Goal: Information Seeking & Learning: Compare options

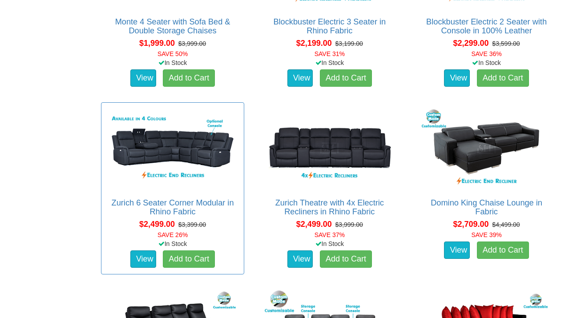
scroll to position [861, 0]
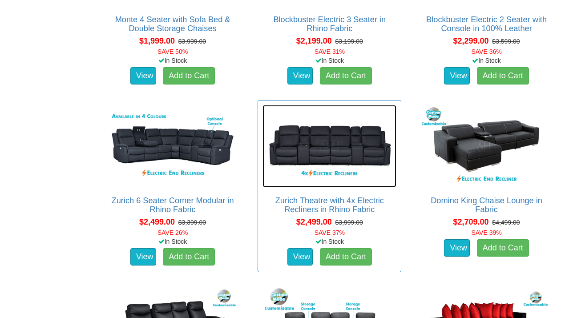
click at [340, 148] on img at bounding box center [330, 146] width 134 height 82
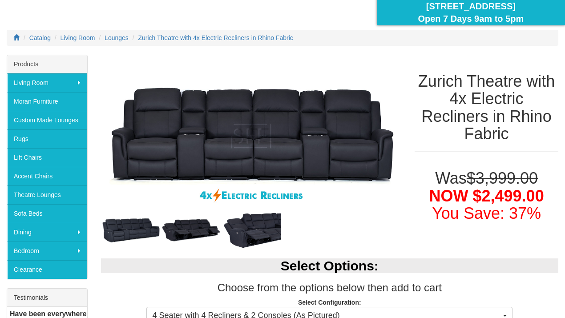
scroll to position [89, 0]
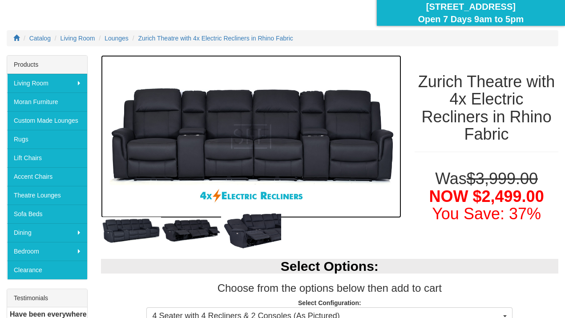
click at [235, 140] on img at bounding box center [251, 136] width 301 height 163
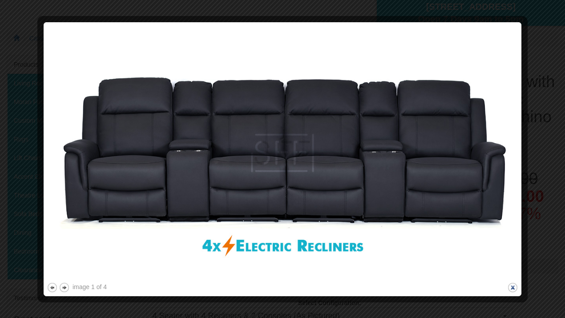
click at [510, 287] on button "close" at bounding box center [513, 287] width 11 height 11
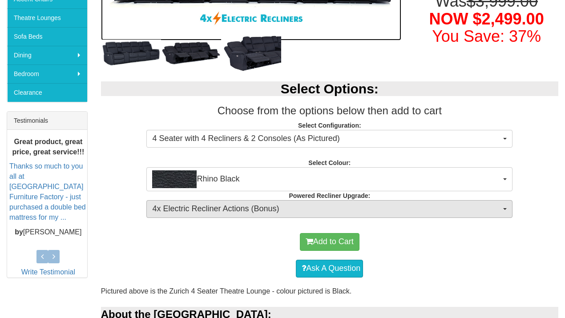
scroll to position [267, 0]
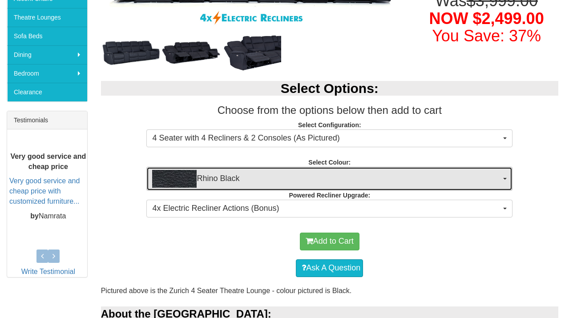
click at [504, 178] on span "button" at bounding box center [506, 179] width 4 height 2
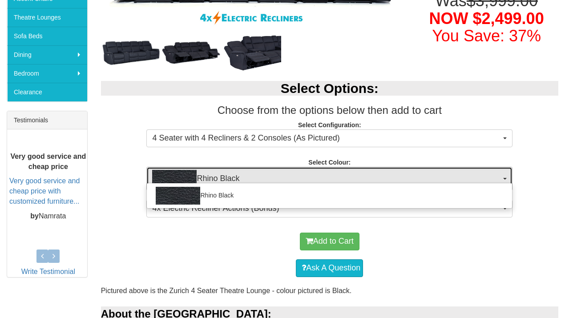
click at [504, 178] on span "button" at bounding box center [506, 179] width 4 height 2
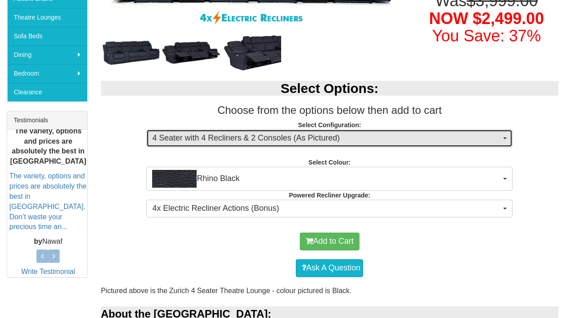
click at [504, 138] on span "button" at bounding box center [506, 139] width 4 height 2
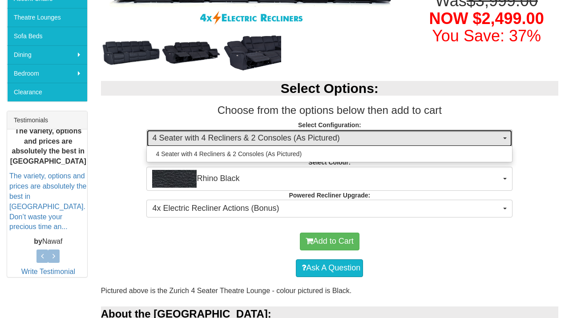
click at [504, 138] on span "button" at bounding box center [506, 139] width 4 height 2
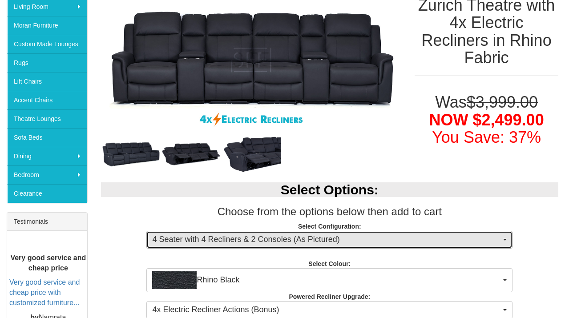
scroll to position [148, 0]
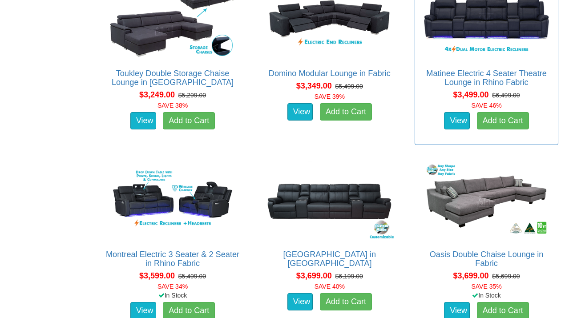
scroll to position [1425, 0]
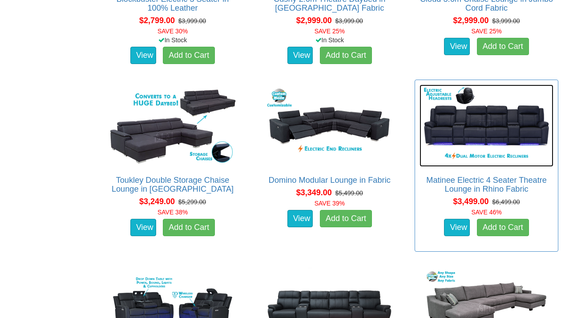
click at [496, 117] on img at bounding box center [487, 126] width 134 height 82
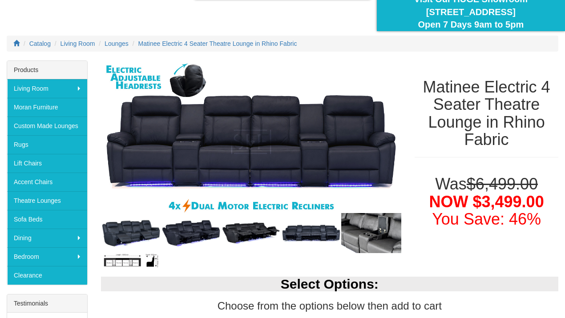
scroll to position [89, 0]
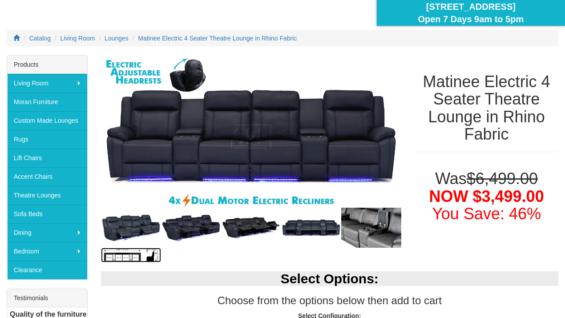
click at [132, 253] on img at bounding box center [131, 255] width 60 height 15
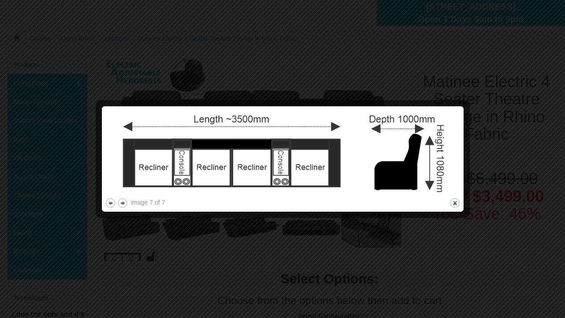
click at [457, 203] on button "close" at bounding box center [455, 203] width 11 height 11
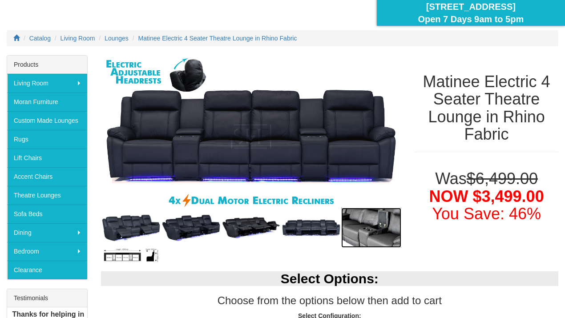
click at [377, 227] on img at bounding box center [371, 228] width 60 height 40
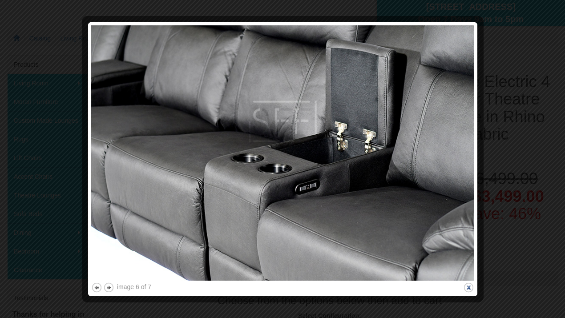
click at [467, 284] on button "close" at bounding box center [468, 287] width 11 height 11
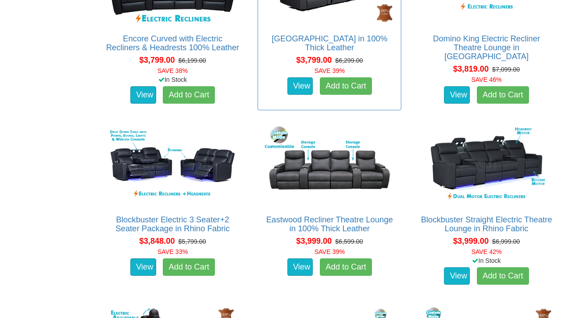
scroll to position [1929, 0]
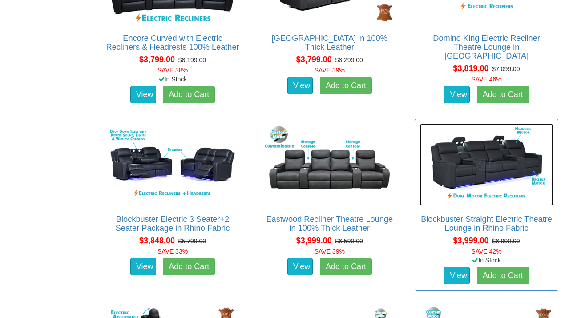
click at [497, 163] on img at bounding box center [487, 165] width 134 height 82
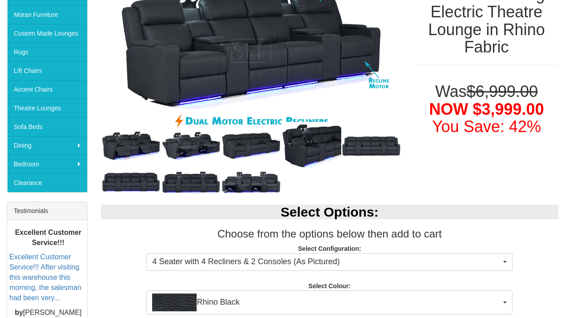
scroll to position [178, 0]
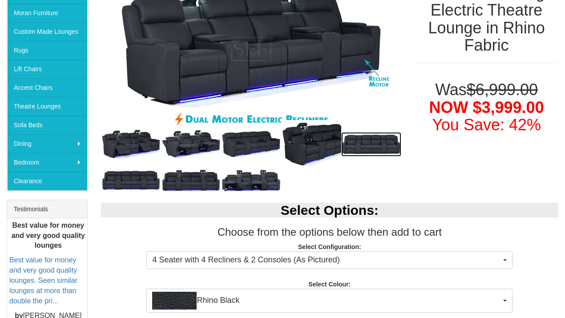
click at [370, 151] on img at bounding box center [371, 144] width 60 height 24
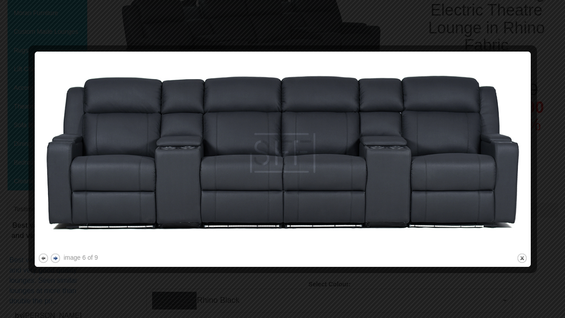
click at [56, 257] on button "next" at bounding box center [55, 258] width 11 height 11
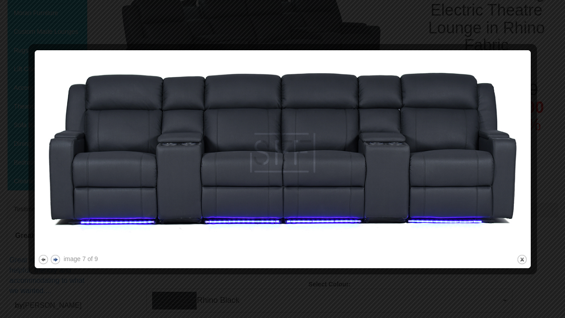
click at [56, 257] on button "next" at bounding box center [55, 259] width 11 height 11
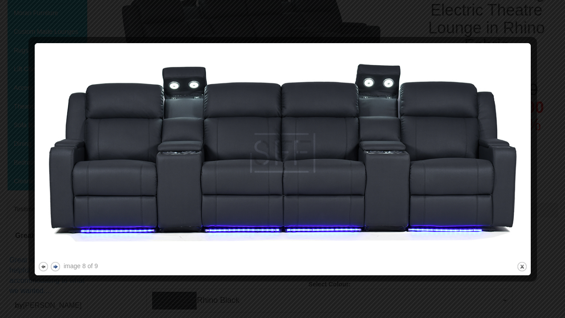
click at [54, 264] on button "next" at bounding box center [55, 266] width 11 height 11
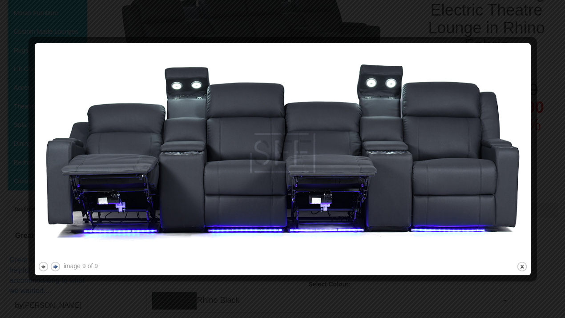
click at [54, 264] on button "next" at bounding box center [55, 266] width 11 height 11
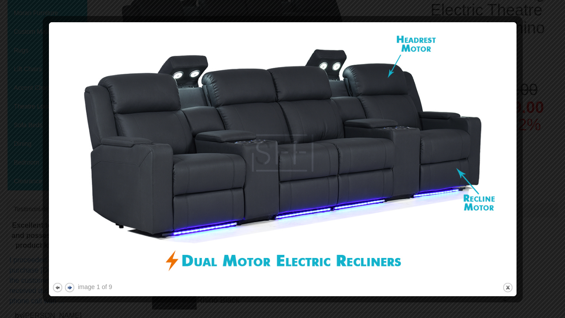
click at [68, 290] on button "next" at bounding box center [69, 287] width 11 height 11
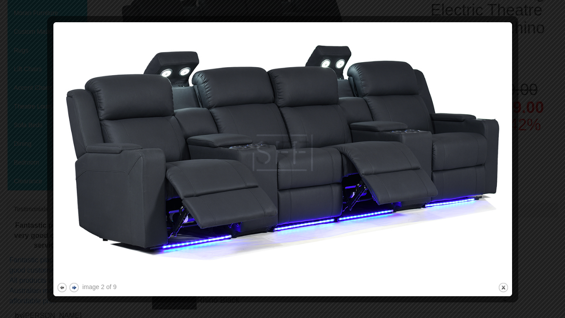
click at [72, 288] on button "next" at bounding box center [74, 287] width 11 height 11
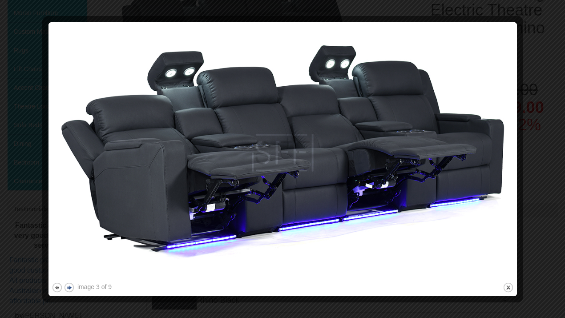
click at [73, 288] on button "next" at bounding box center [69, 287] width 11 height 11
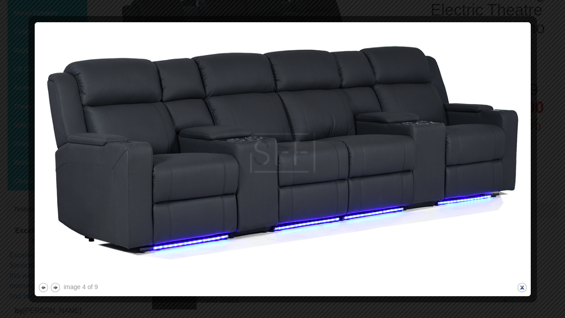
click at [523, 285] on button "close" at bounding box center [522, 287] width 11 height 11
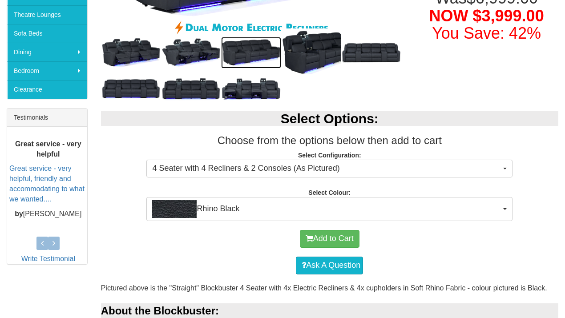
scroll to position [267, 0]
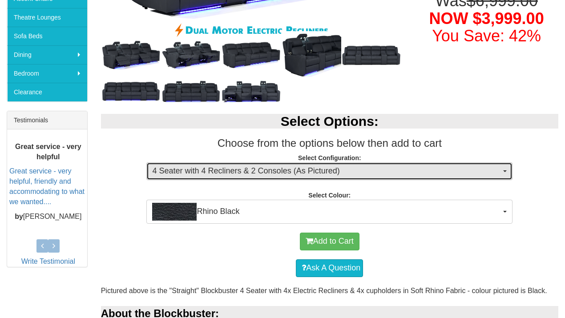
click at [506, 171] on span "button" at bounding box center [506, 172] width 4 height 2
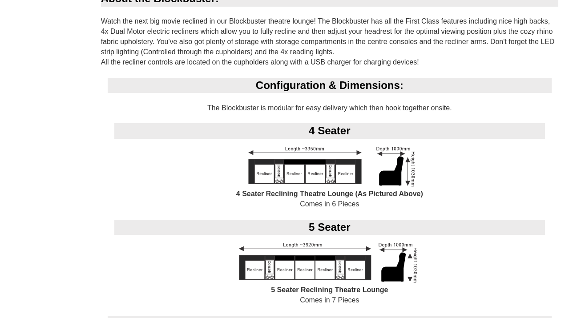
scroll to position [593, 0]
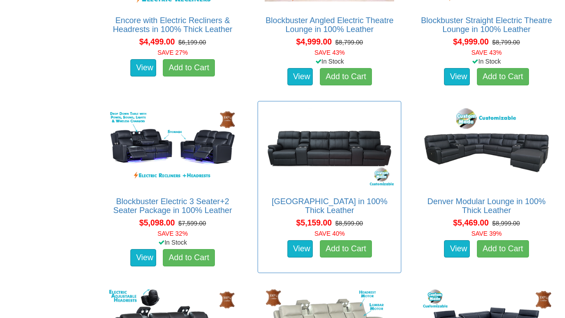
scroll to position [2493, 0]
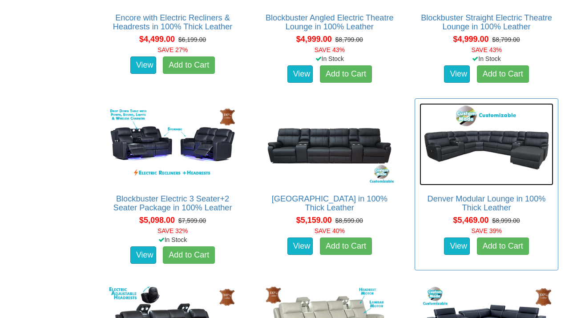
click at [495, 134] on img at bounding box center [487, 144] width 134 height 82
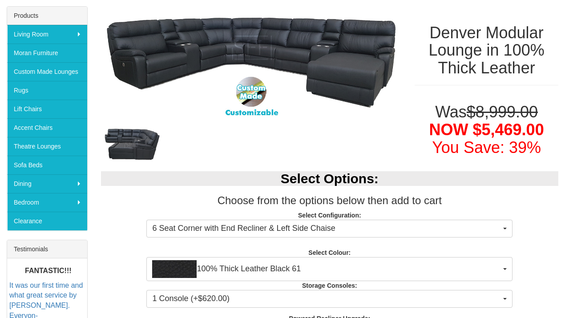
scroll to position [148, 0]
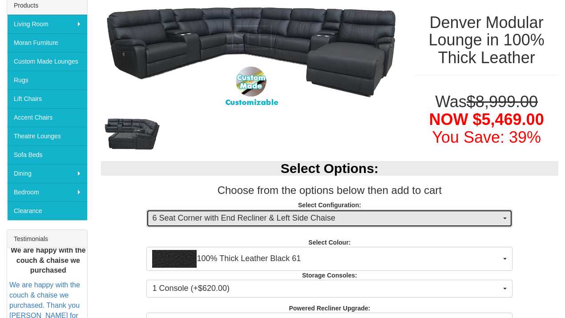
click at [503, 217] on button "6 Seat Corner with End Recliner & Left Side Chaise" at bounding box center [329, 219] width 366 height 18
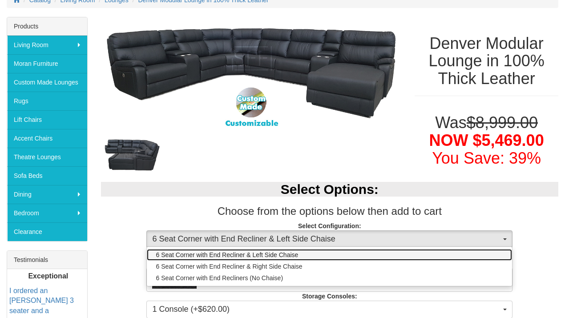
scroll to position [118, 0]
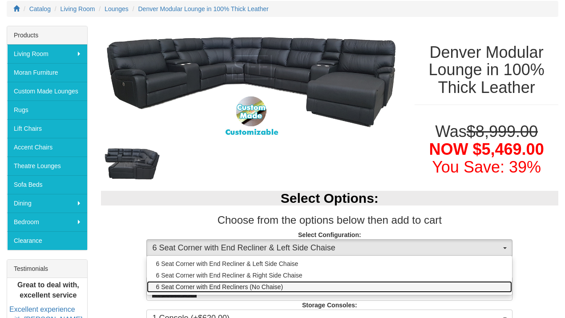
click at [271, 287] on span "6 Seat Corner with End Recliners (No Chaise)" at bounding box center [219, 287] width 127 height 9
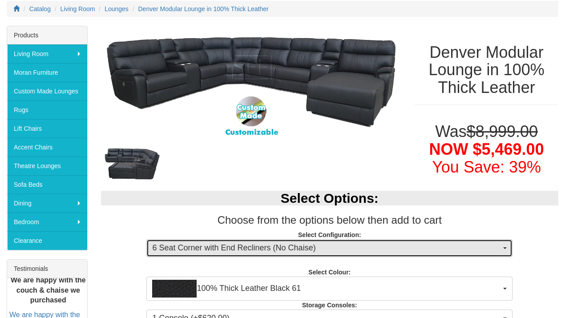
click at [505, 248] on span "button" at bounding box center [506, 249] width 4 height 2
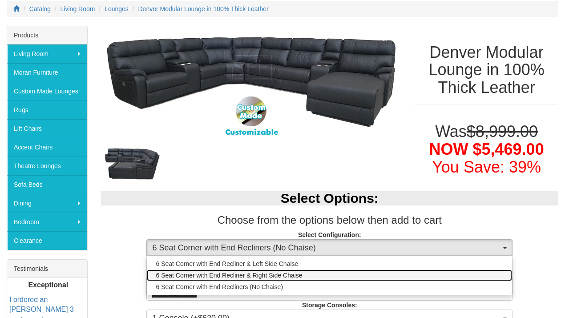
click at [282, 272] on span "6 Seat Corner with End Recliner & Right Side Chaise" at bounding box center [229, 275] width 146 height 9
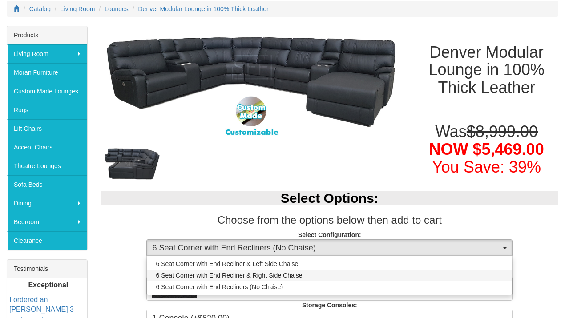
select select "1339"
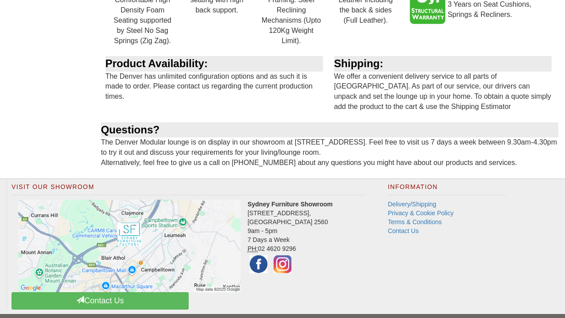
scroll to position [1543, 0]
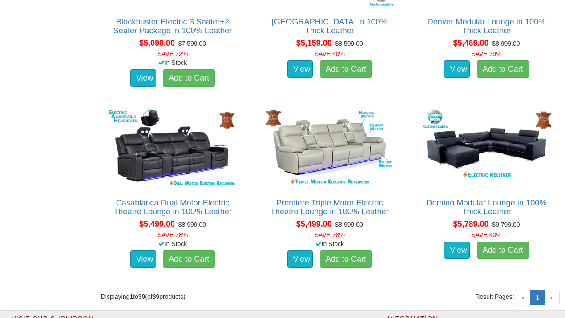
scroll to position [2671, 0]
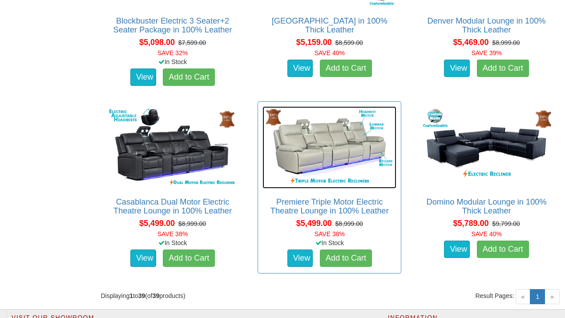
click at [321, 143] on img at bounding box center [330, 147] width 134 height 82
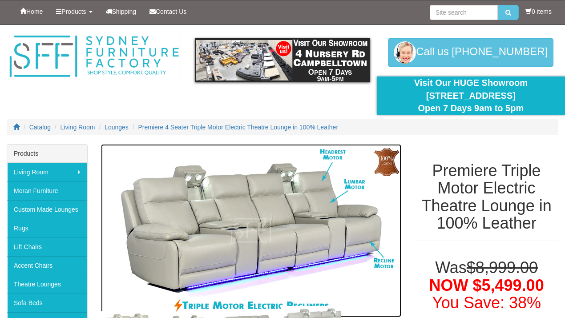
click at [257, 225] on img at bounding box center [251, 230] width 301 height 173
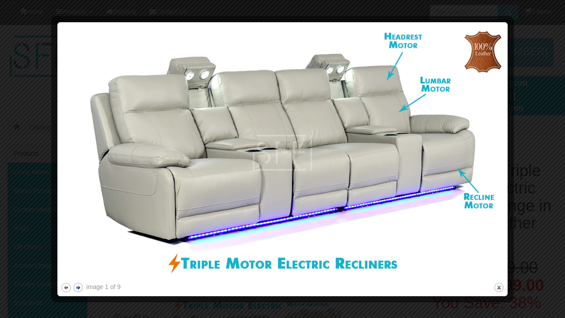
click at [77, 289] on button "next" at bounding box center [78, 287] width 11 height 11
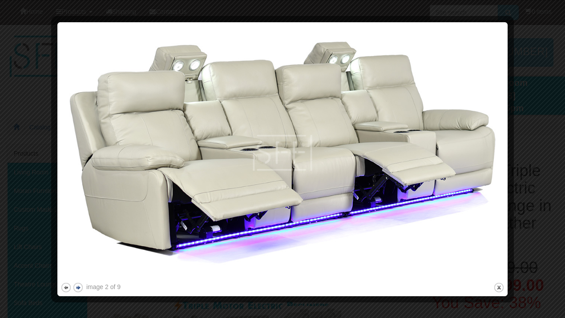
click at [77, 289] on button "next" at bounding box center [78, 287] width 11 height 11
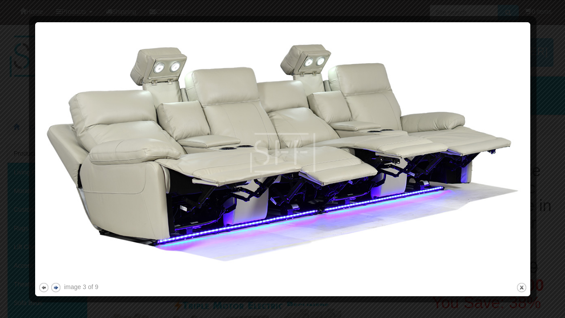
click at [77, 289] on div "image 3 of 9" at bounding box center [81, 287] width 34 height 9
click at [56, 288] on button "next" at bounding box center [55, 287] width 11 height 11
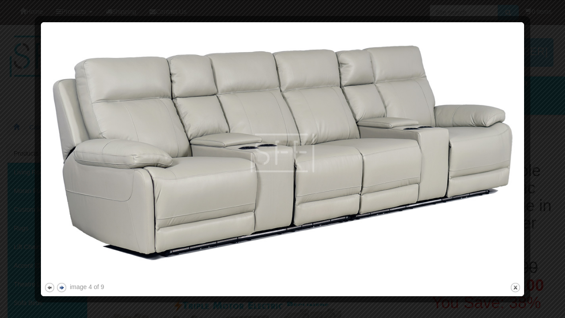
click at [56, 288] on div "image 4 of 9 previous next close" at bounding box center [282, 159] width 477 height 268
click at [61, 289] on button "next" at bounding box center [61, 287] width 11 height 11
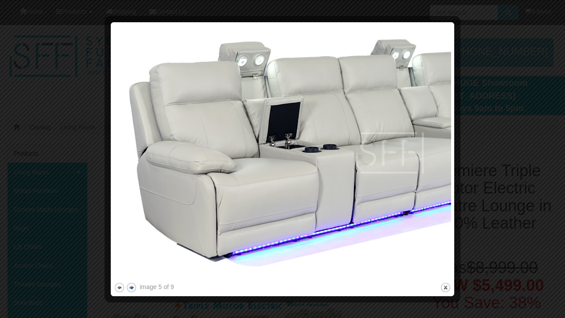
click at [135, 289] on button "next" at bounding box center [131, 287] width 11 height 11
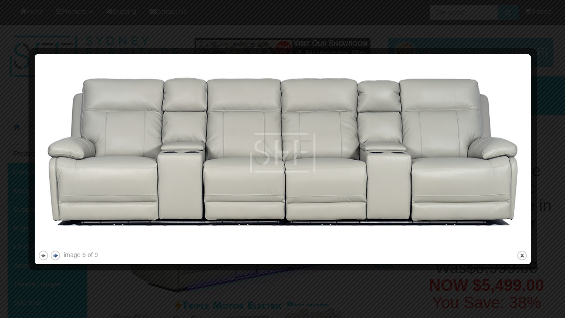
click at [56, 255] on button "next" at bounding box center [55, 255] width 11 height 11
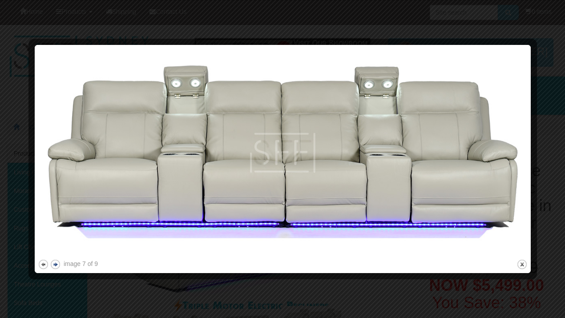
click at [53, 263] on button "next" at bounding box center [55, 264] width 11 height 11
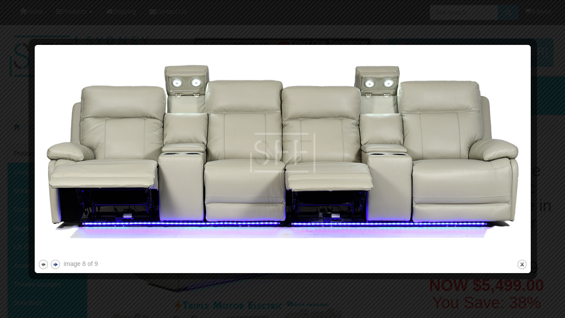
click at [54, 263] on button "next" at bounding box center [55, 264] width 11 height 11
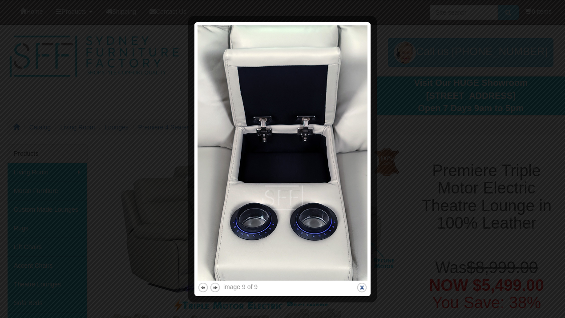
click at [361, 288] on button "close" at bounding box center [362, 287] width 11 height 11
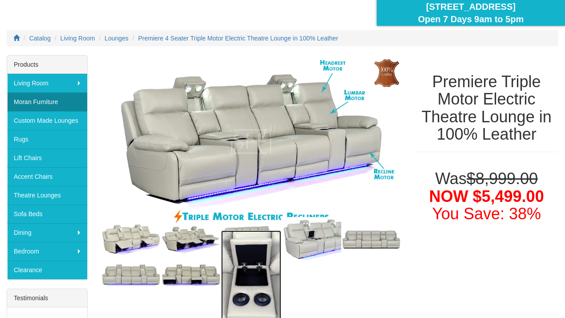
scroll to position [73, 0]
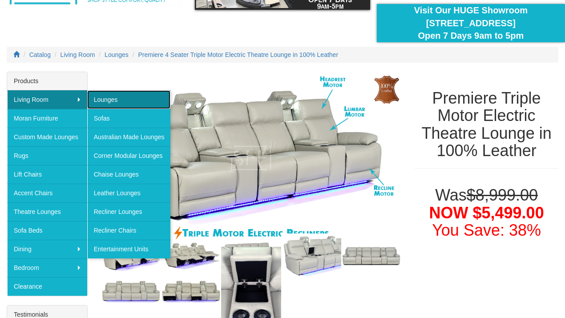
click at [99, 96] on link "Lounges" at bounding box center [129, 99] width 84 height 19
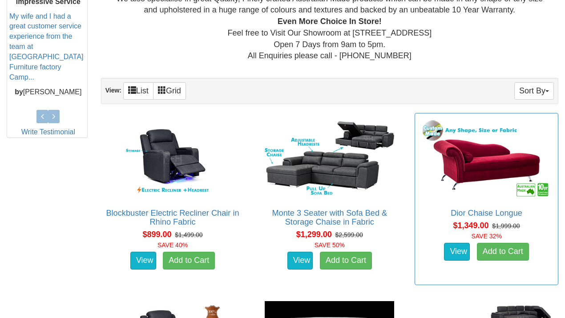
scroll to position [415, 0]
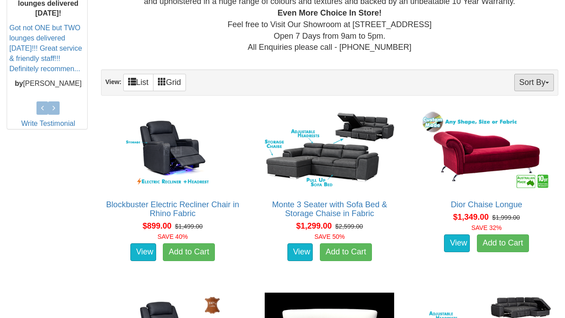
click at [546, 79] on button "Sort By" at bounding box center [535, 82] width 40 height 17
click at [505, 110] on link "Price+" at bounding box center [519, 112] width 70 height 12
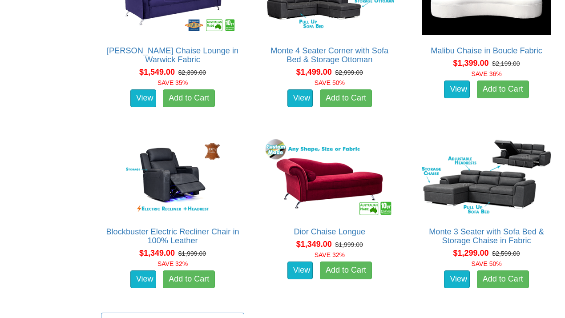
scroll to position [6916, 0]
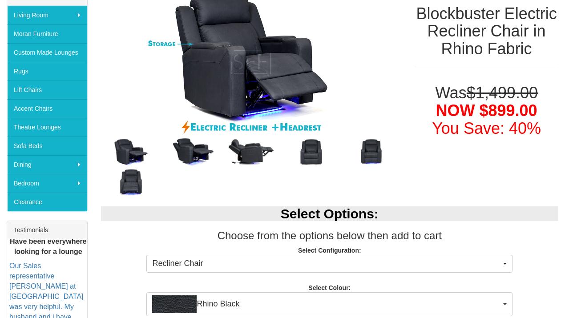
scroll to position [118, 0]
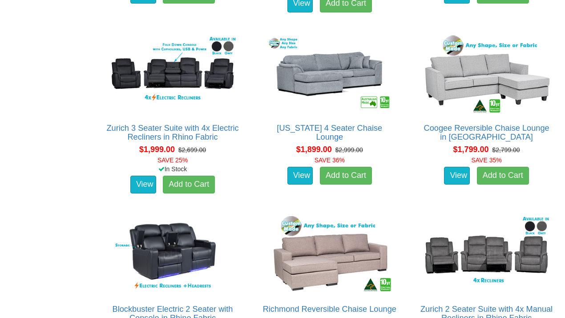
scroll to position [6466, 0]
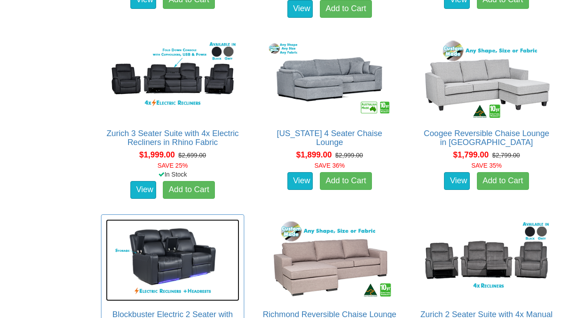
click at [240, 219] on img at bounding box center [173, 260] width 134 height 82
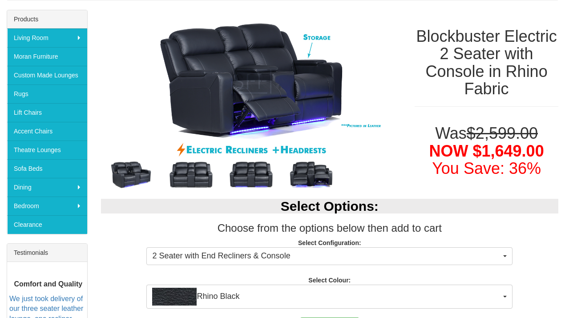
scroll to position [89, 0]
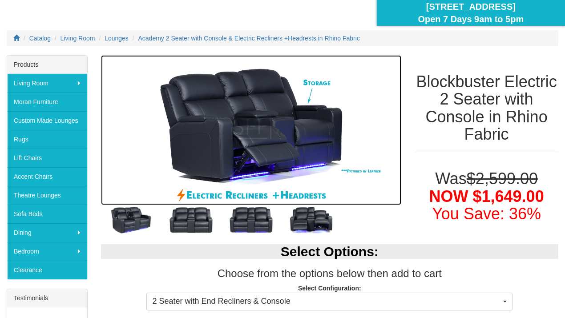
click at [270, 153] on img at bounding box center [251, 130] width 301 height 150
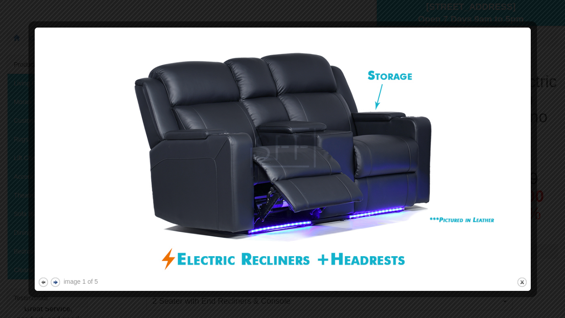
click at [54, 282] on button "next" at bounding box center [55, 282] width 11 height 11
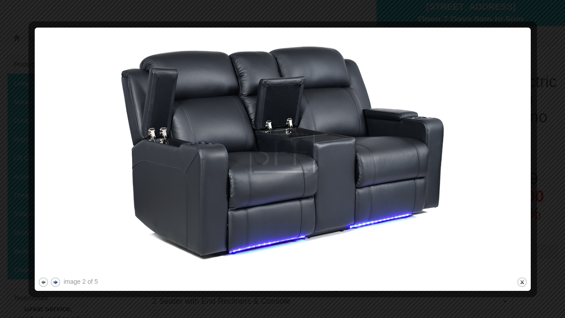
click at [54, 282] on button "next" at bounding box center [55, 282] width 11 height 11
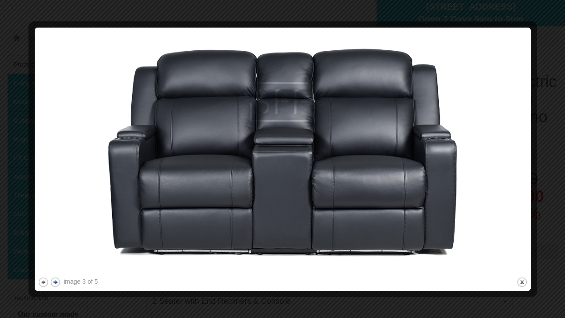
click at [55, 282] on button "next" at bounding box center [55, 282] width 11 height 11
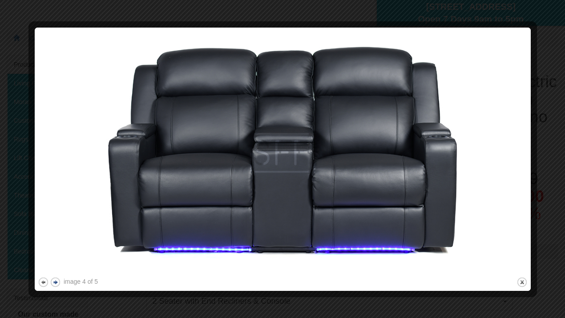
click at [55, 282] on button "next" at bounding box center [55, 282] width 11 height 11
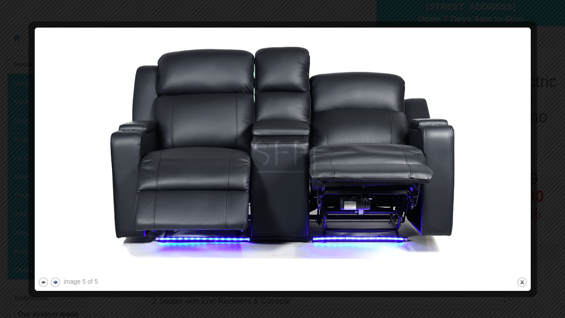
click at [55, 282] on button "next" at bounding box center [55, 282] width 11 height 11
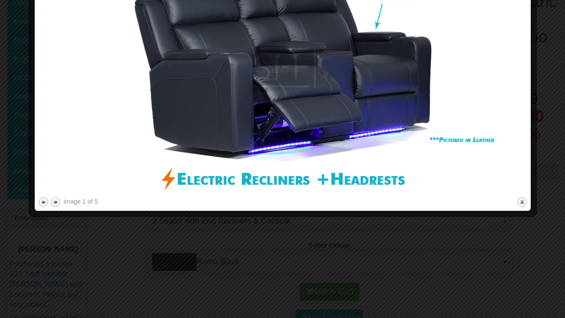
scroll to position [118, 0]
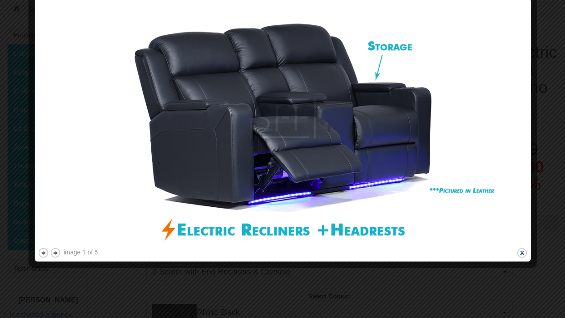
click at [524, 253] on button "close" at bounding box center [522, 253] width 11 height 11
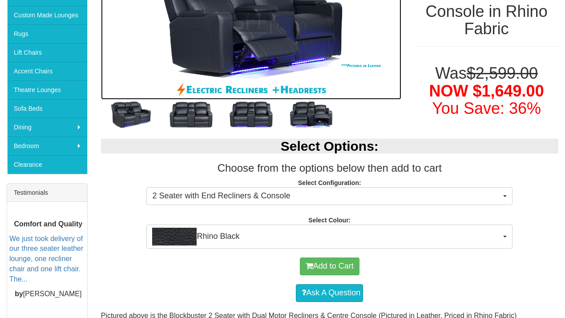
scroll to position [207, 0]
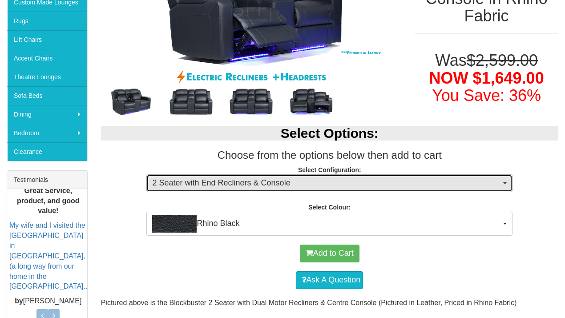
click at [505, 183] on span "button" at bounding box center [506, 184] width 4 height 2
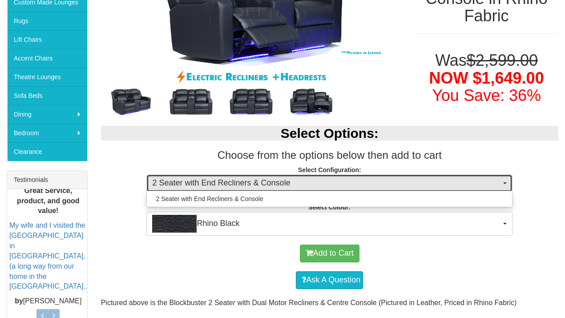
click at [505, 183] on span "button" at bounding box center [506, 184] width 4 height 2
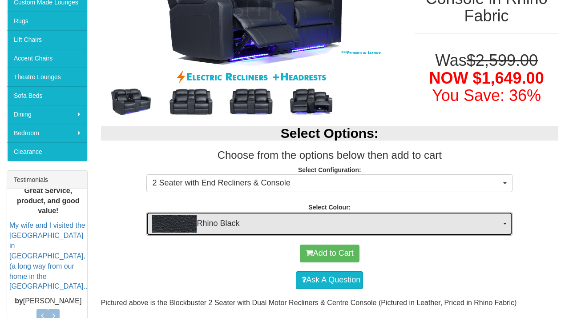
click at [505, 223] on span "button" at bounding box center [506, 224] width 4 height 2
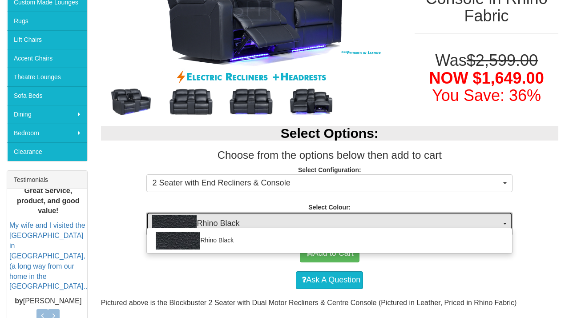
click at [505, 223] on span "button" at bounding box center [506, 224] width 4 height 2
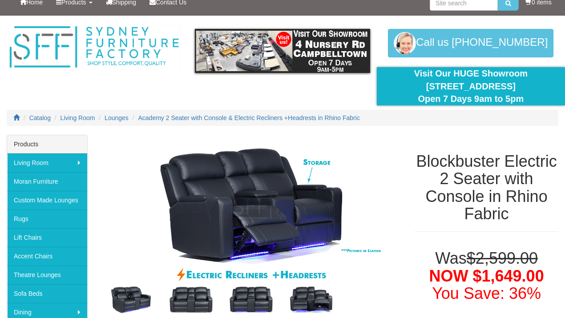
scroll to position [0, 0]
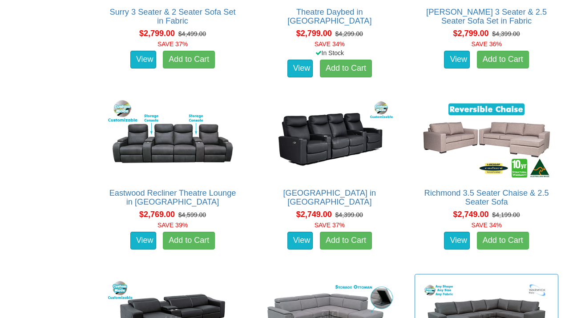
scroll to position [5127, 0]
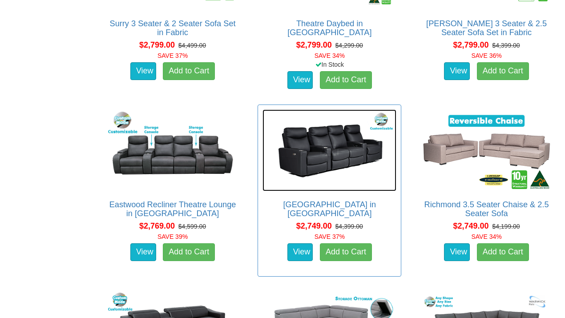
click at [263, 149] on img at bounding box center [330, 151] width 134 height 82
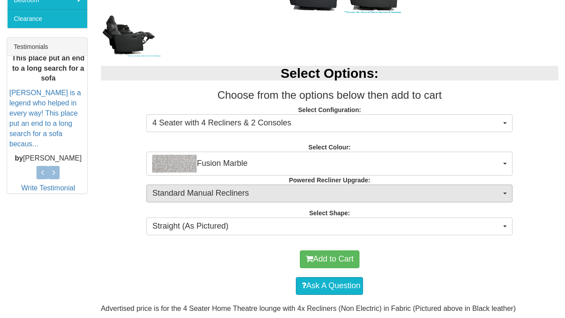
scroll to position [356, 0]
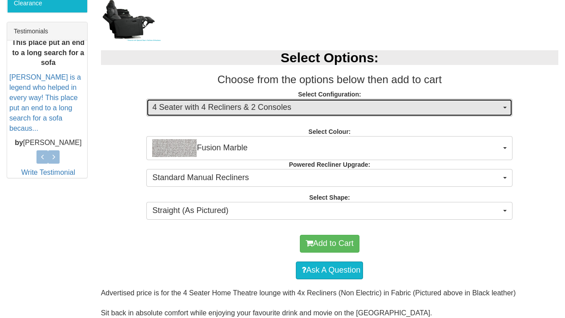
click at [504, 107] on span "button" at bounding box center [506, 108] width 4 height 2
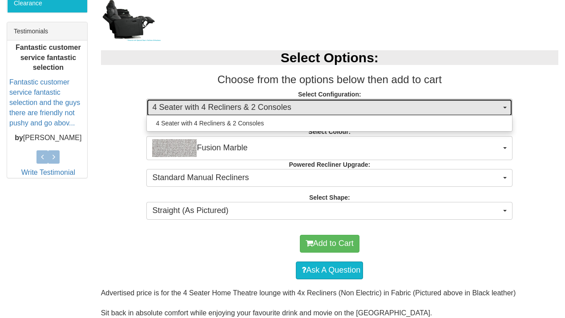
click at [504, 107] on span "button" at bounding box center [506, 108] width 4 height 2
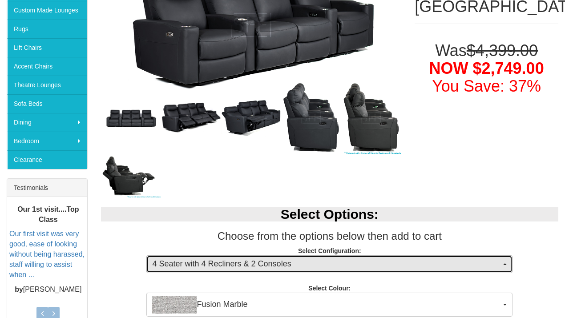
scroll to position [118, 0]
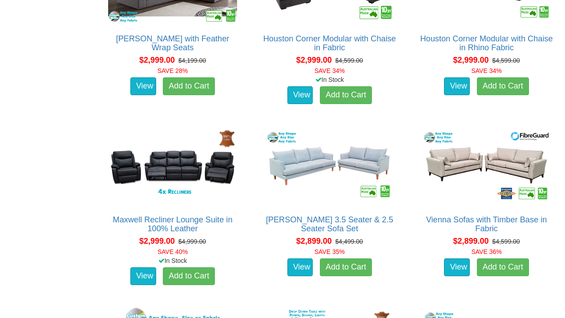
scroll to position [4563, 0]
